Goal: Use online tool/utility: Utilize a website feature to perform a specific function

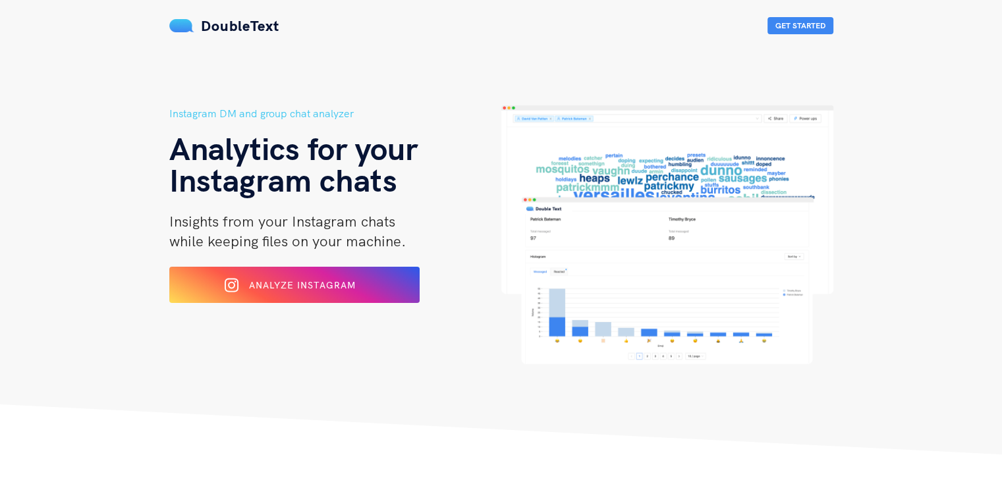
click at [347, 277] on div "Analyze Instagram" at bounding box center [294, 285] width 204 height 20
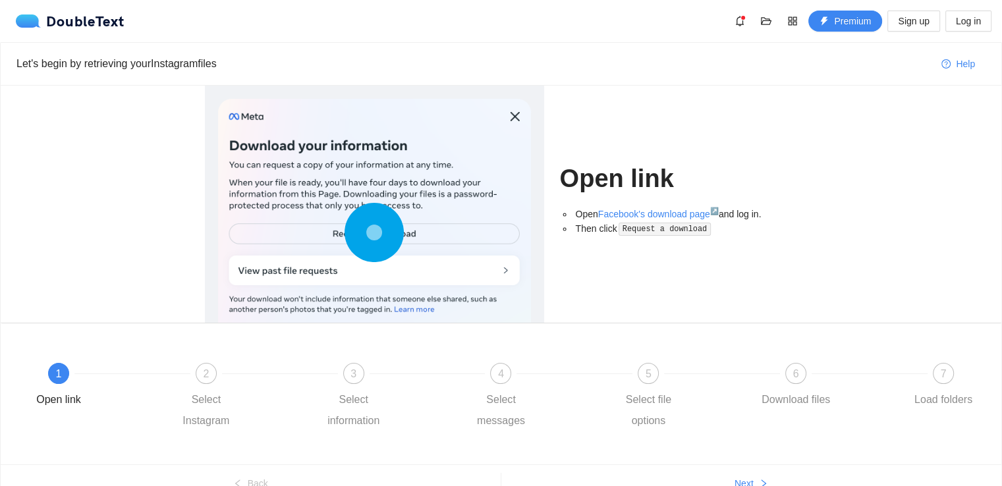
scroll to position [67, 0]
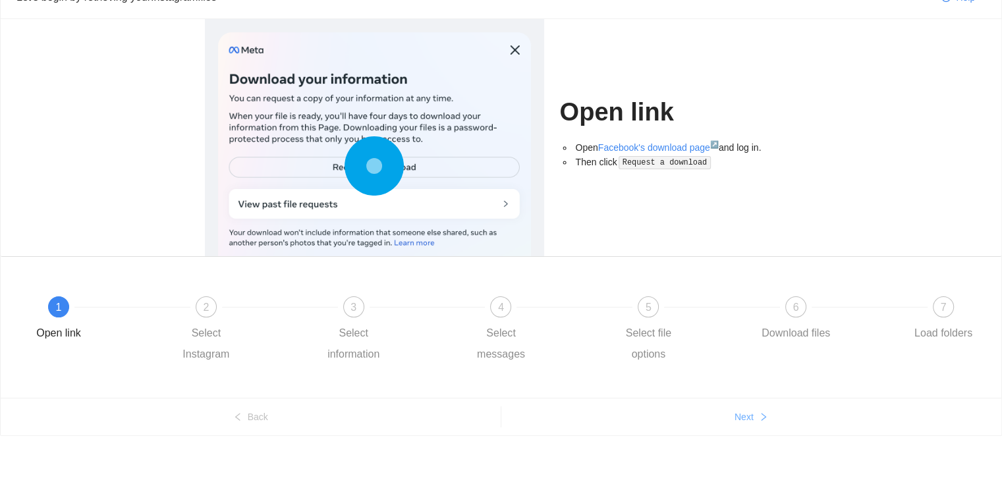
click at [743, 417] on span "Next" at bounding box center [743, 417] width 19 height 14
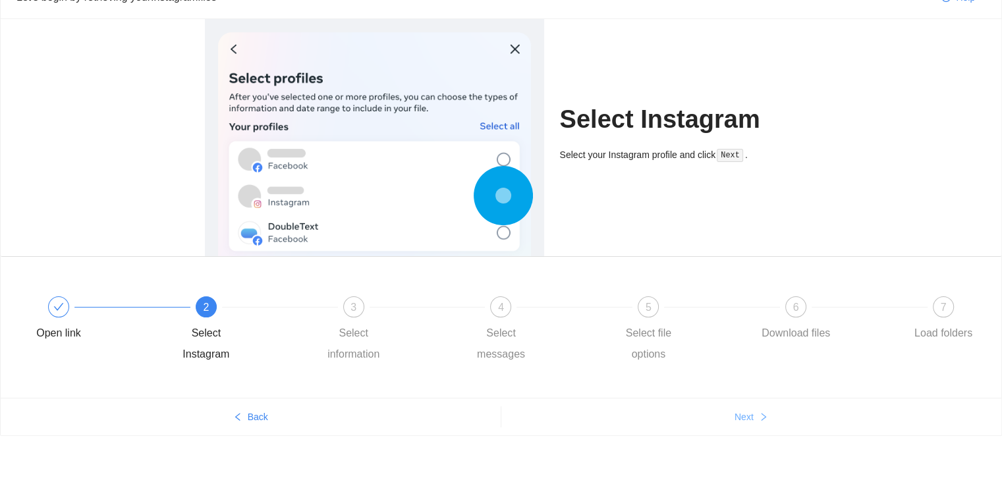
click at [743, 417] on span "Next" at bounding box center [743, 417] width 19 height 14
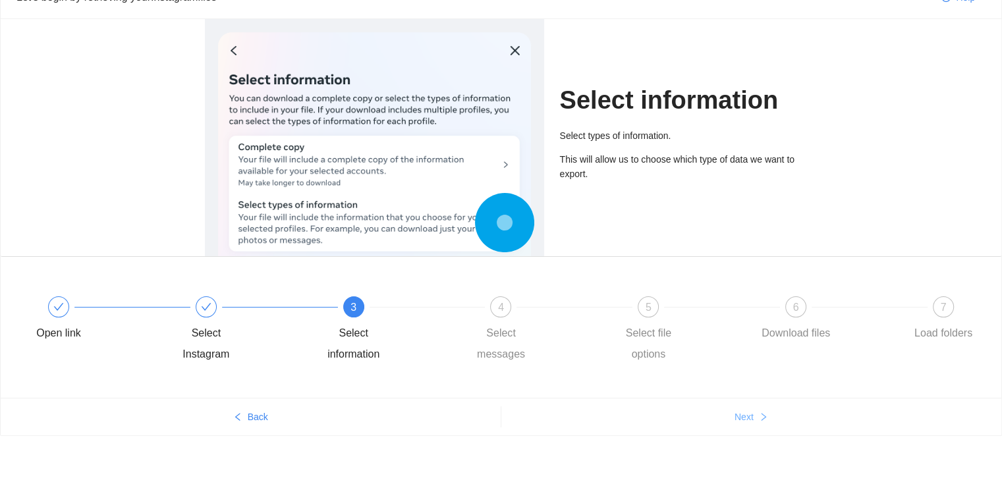
click at [743, 417] on span "Next" at bounding box center [743, 417] width 19 height 14
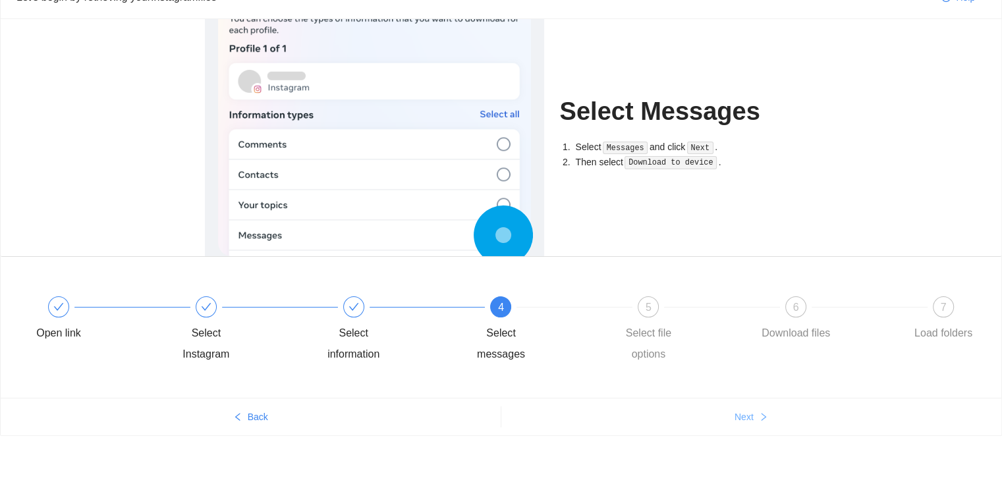
click at [743, 417] on span "Next" at bounding box center [743, 417] width 19 height 14
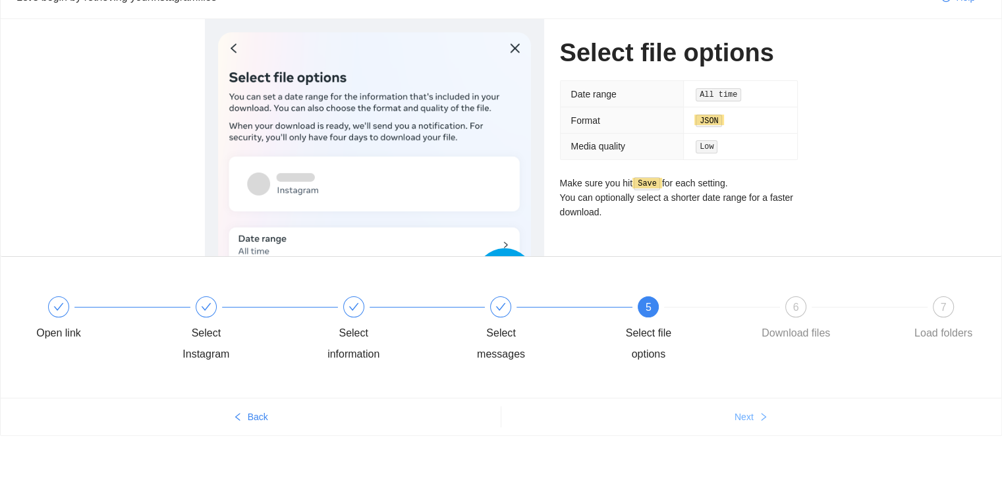
click at [743, 417] on span "Next" at bounding box center [743, 417] width 19 height 14
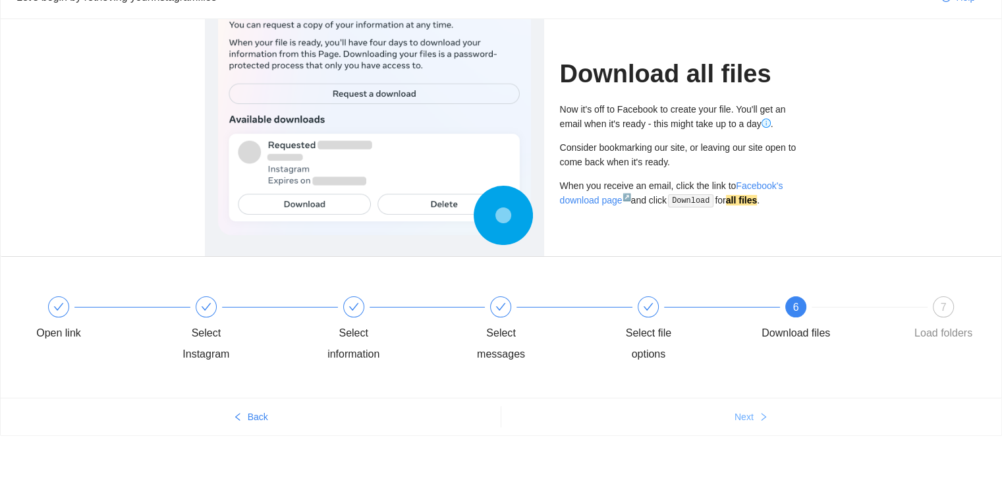
click at [743, 417] on span "Next" at bounding box center [743, 417] width 19 height 14
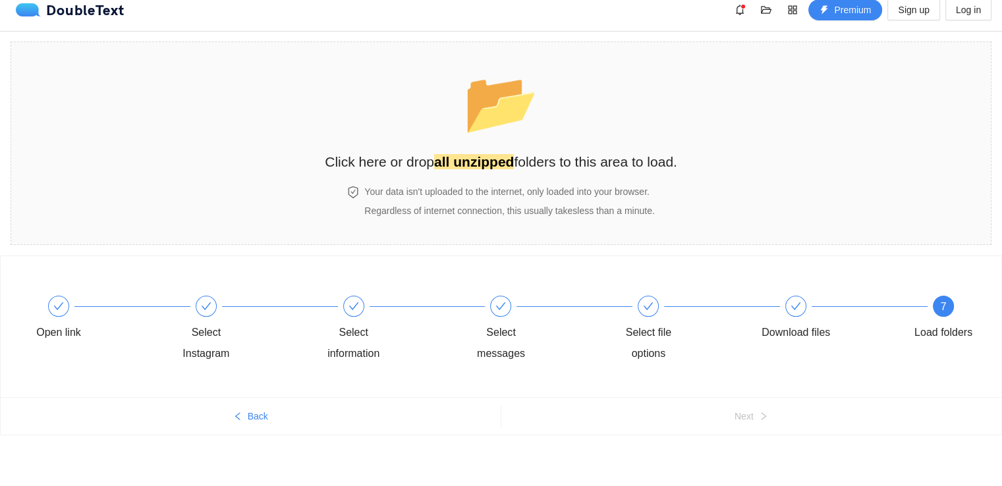
scroll to position [11, 0]
click at [506, 155] on strong "all unzipped" at bounding box center [474, 162] width 80 height 15
